Goal: Information Seeking & Learning: Stay updated

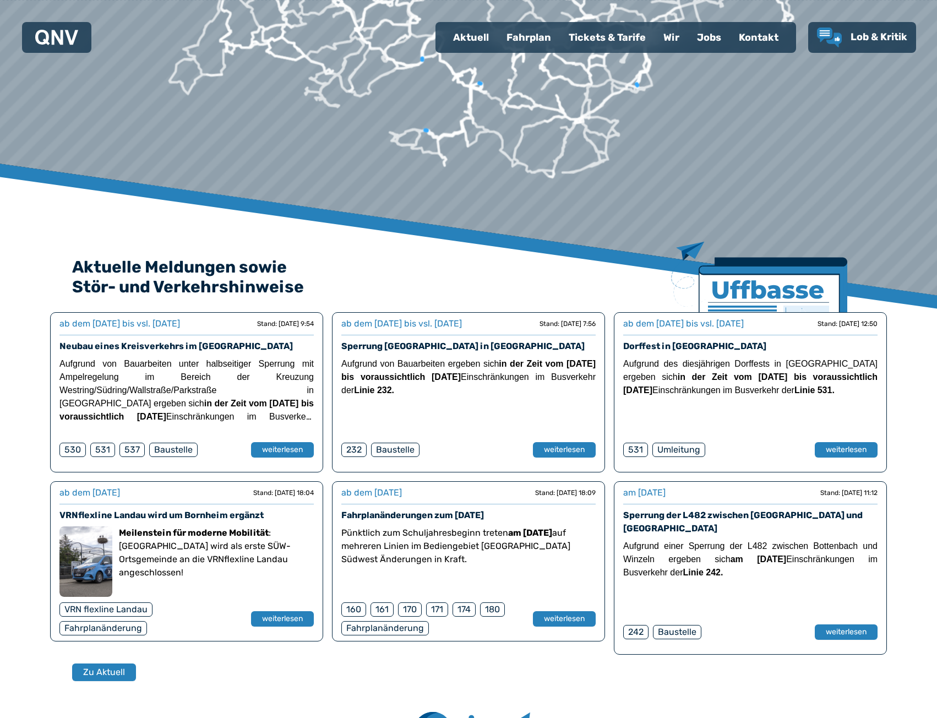
scroll to position [275, 0]
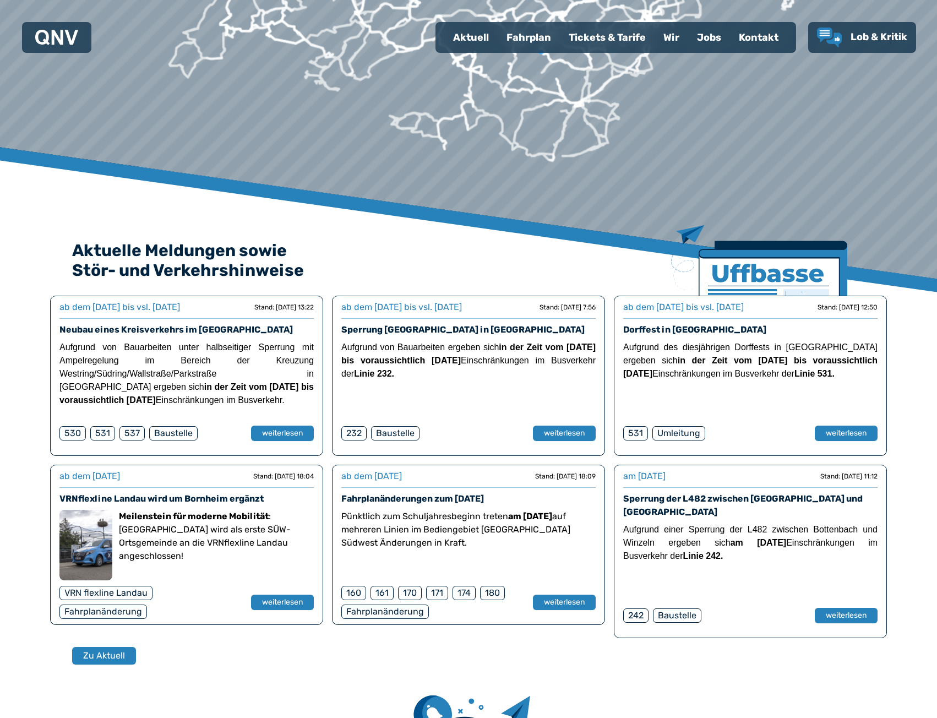
click at [192, 502] on link "VRNflexline Landau wird um Bornheim ergänzt" at bounding box center [161, 498] width 204 height 10
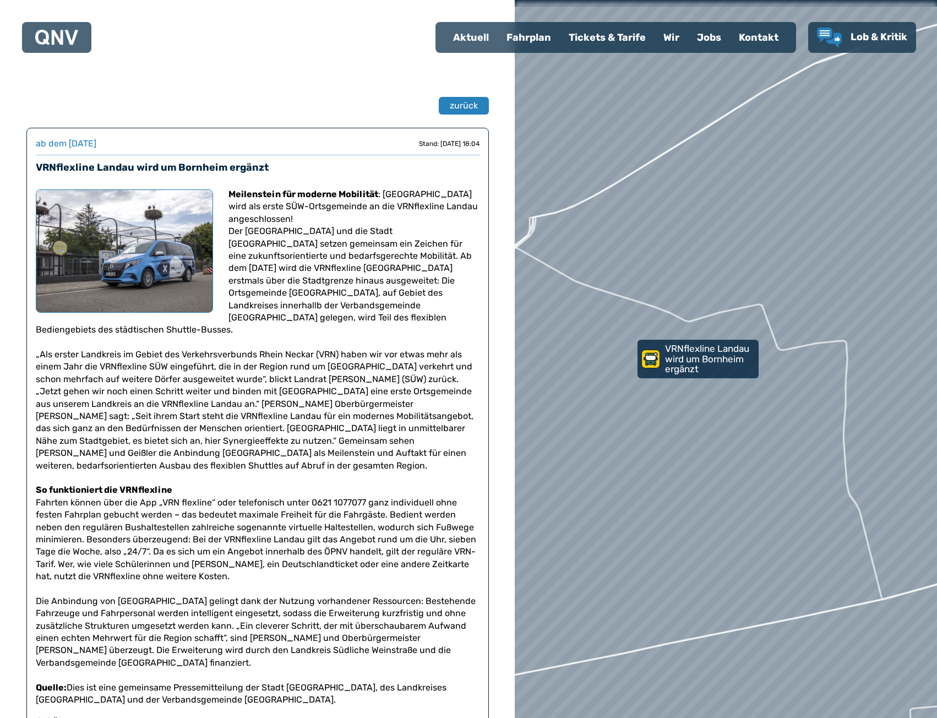
click at [137, 189] on img at bounding box center [124, 250] width 177 height 123
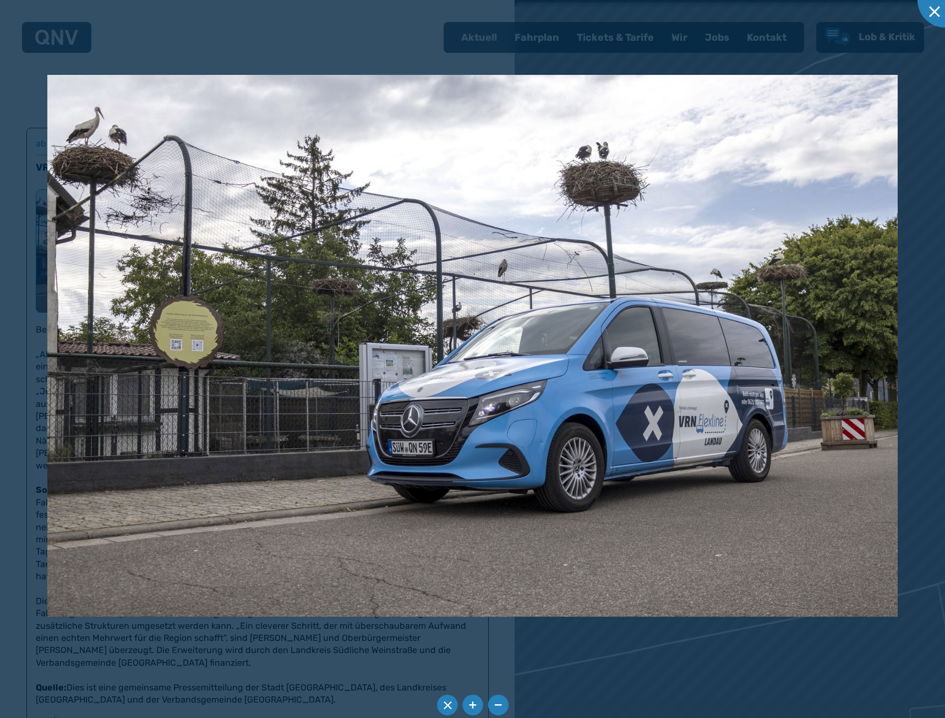
click at [39, 272] on div at bounding box center [472, 359] width 945 height 718
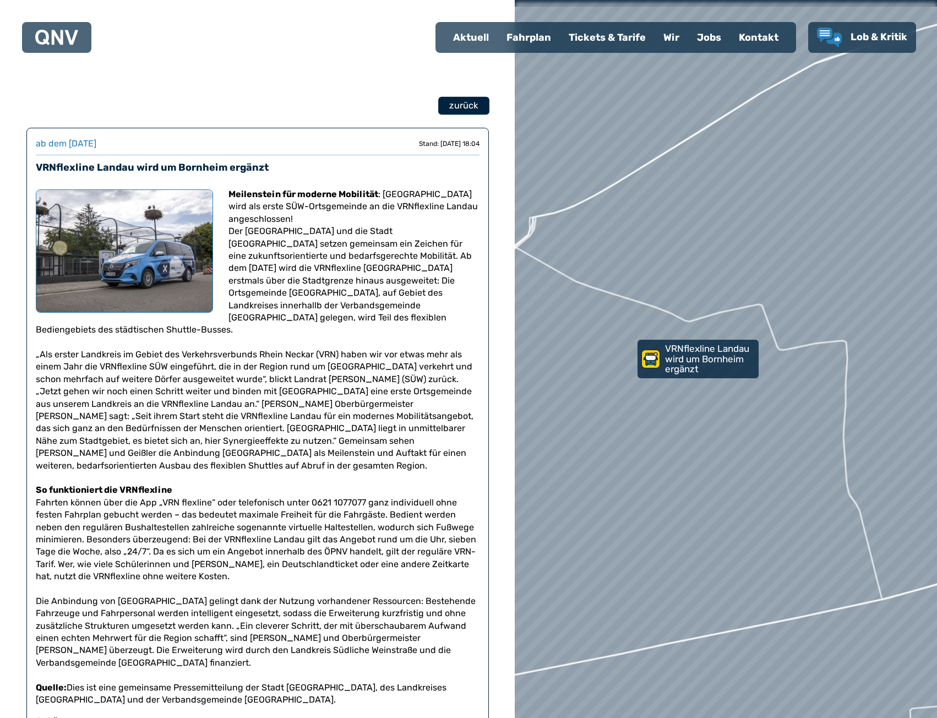
click at [474, 97] on button "zurück" at bounding box center [463, 106] width 51 height 18
select select "*"
